Goal: Transaction & Acquisition: Purchase product/service

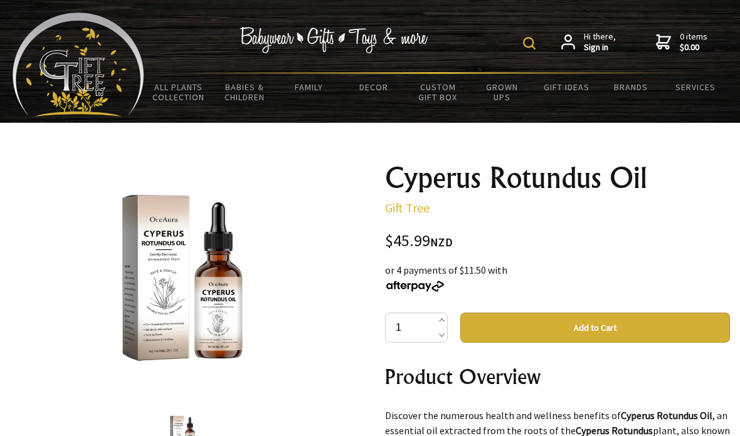
click at [691, 83] on link "Services" at bounding box center [695, 87] width 65 height 26
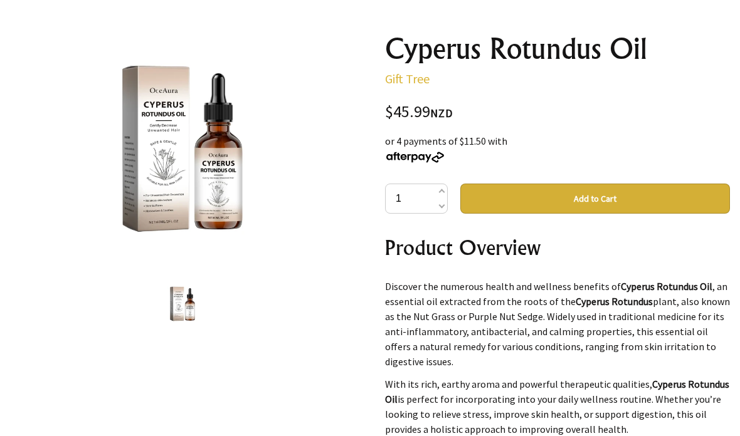
scroll to position [144, 0]
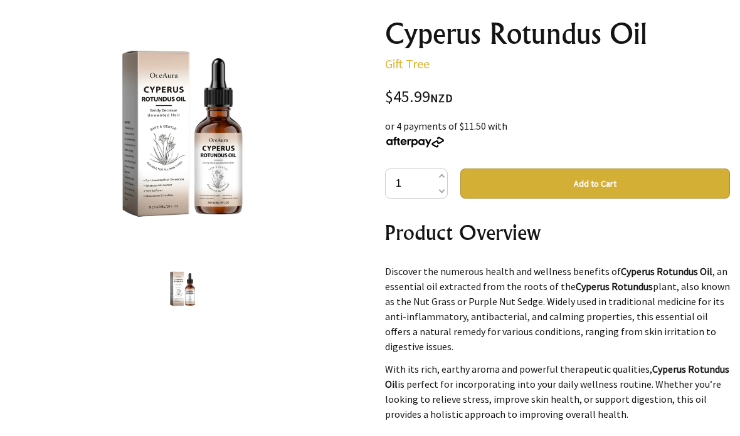
click at [493, 188] on button "Add to Cart" at bounding box center [595, 184] width 270 height 30
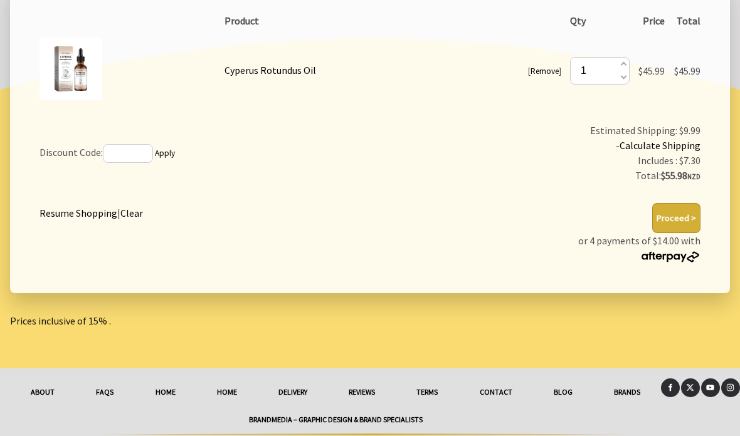
scroll to position [269, 0]
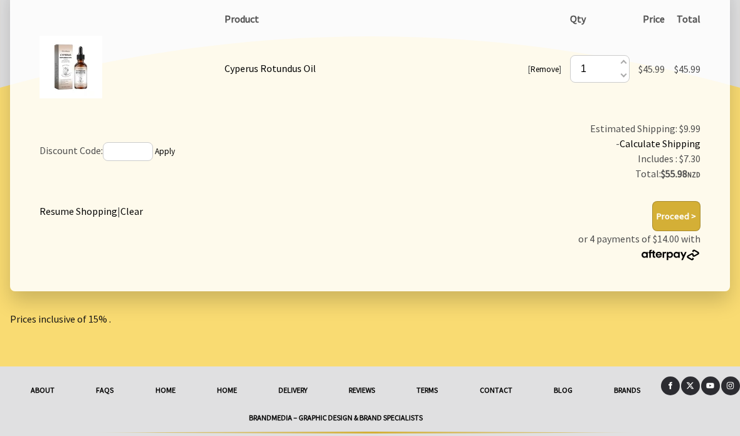
click at [505, 391] on link "Contact" at bounding box center [495, 391] width 74 height 28
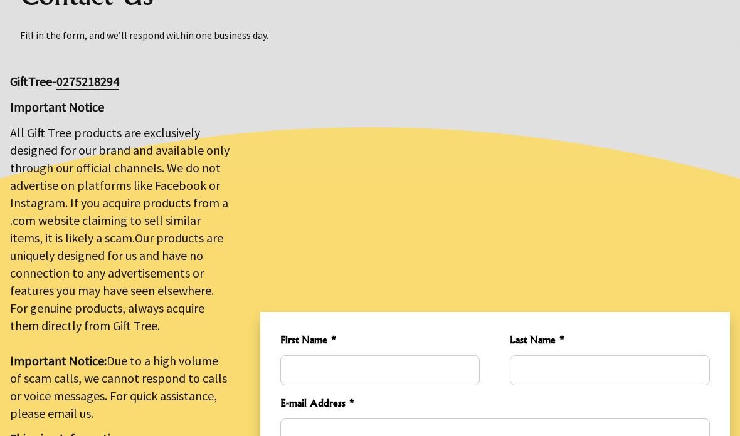
scroll to position [175, 0]
